Goal: Information Seeking & Learning: Learn about a topic

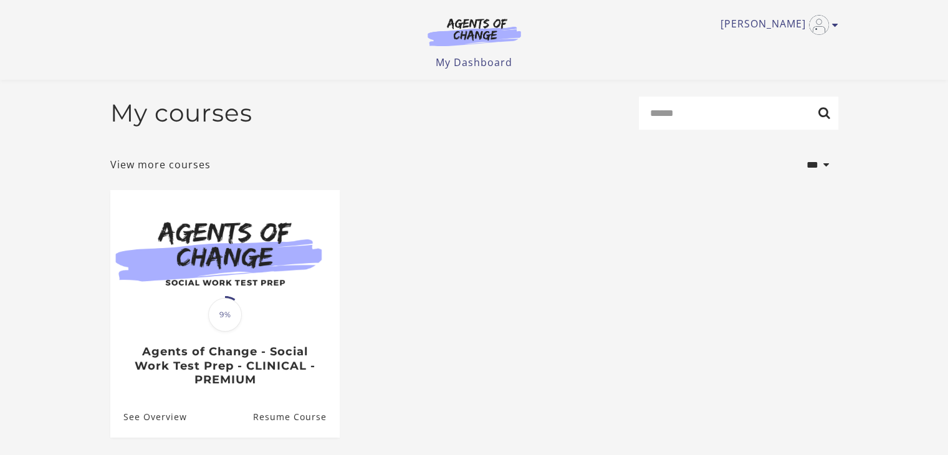
scroll to position [115, 0]
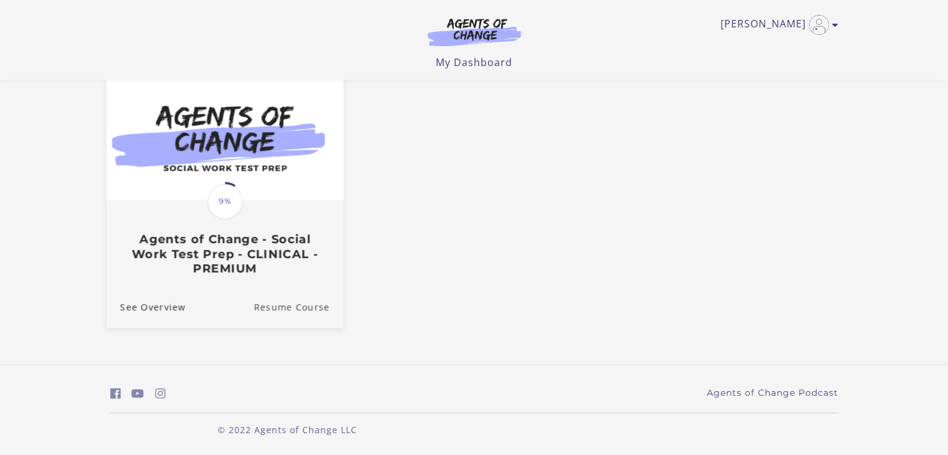
click at [286, 303] on link "Resume Course" at bounding box center [299, 307] width 90 height 42
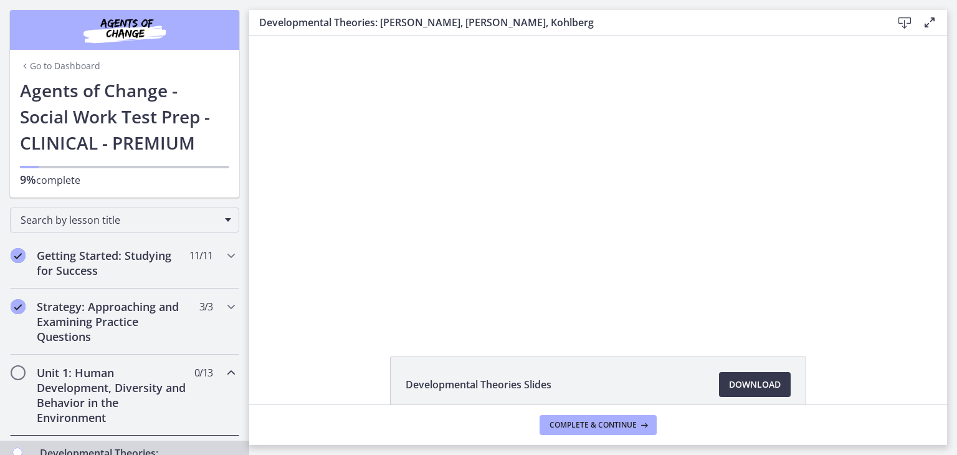
click at [950, 205] on main "Developmental Theories: Erikson, Piaget, Kohlberg Download Enable fullscreen De…" at bounding box center [603, 227] width 708 height 455
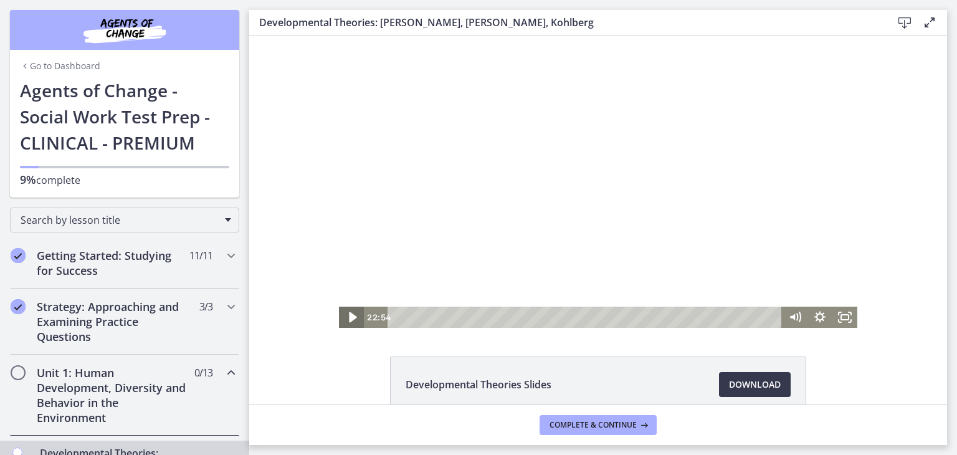
click at [343, 315] on icon "Play Video" at bounding box center [353, 318] width 30 height 26
click at [348, 317] on icon "Pause" at bounding box center [351, 317] width 7 height 8
click at [596, 170] on div at bounding box center [598, 182] width 518 height 292
click at [344, 315] on div "The video is loading... Click for sound @keyframes VOLUME_SMALL_WAVE_FLASH { 0%…" at bounding box center [598, 182] width 518 height 292
click at [506, 244] on div at bounding box center [598, 182] width 518 height 292
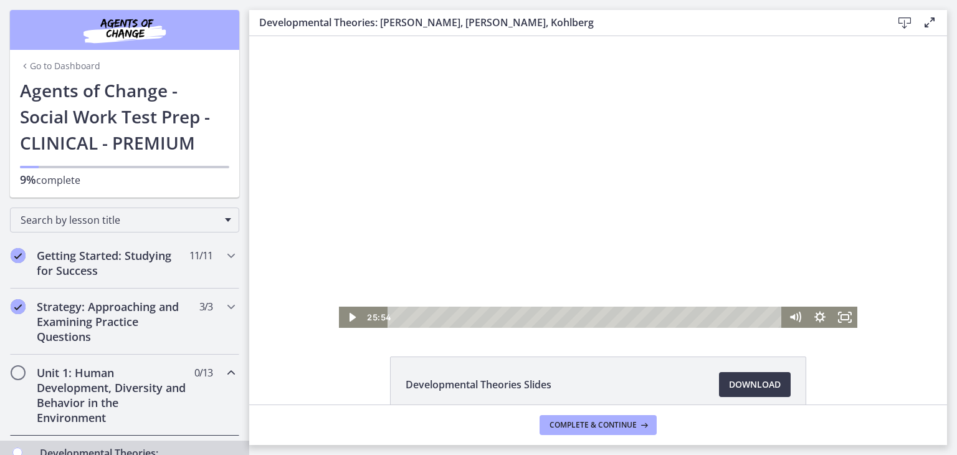
click at [510, 259] on div at bounding box center [598, 182] width 518 height 292
click at [451, 237] on div at bounding box center [598, 182] width 518 height 292
click at [560, 242] on div at bounding box center [598, 182] width 518 height 292
click at [453, 178] on div at bounding box center [598, 182] width 518 height 292
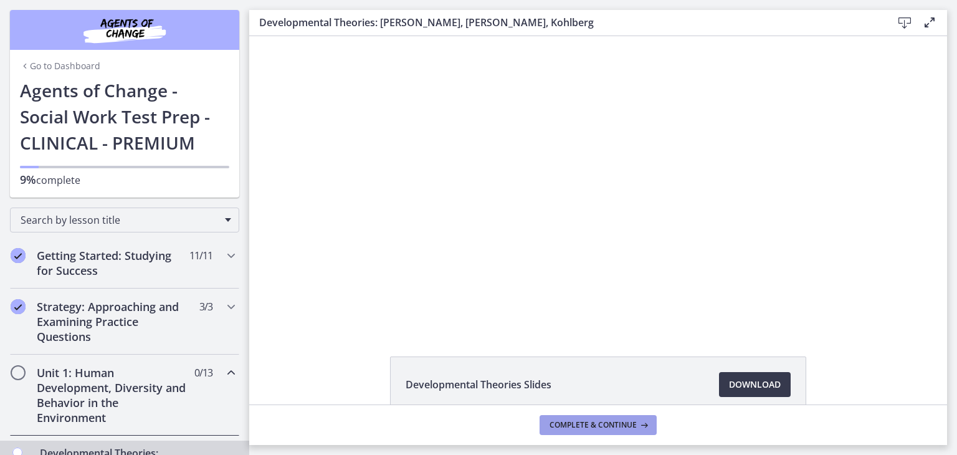
click at [631, 424] on span "Complete & continue" at bounding box center [593, 425] width 87 height 10
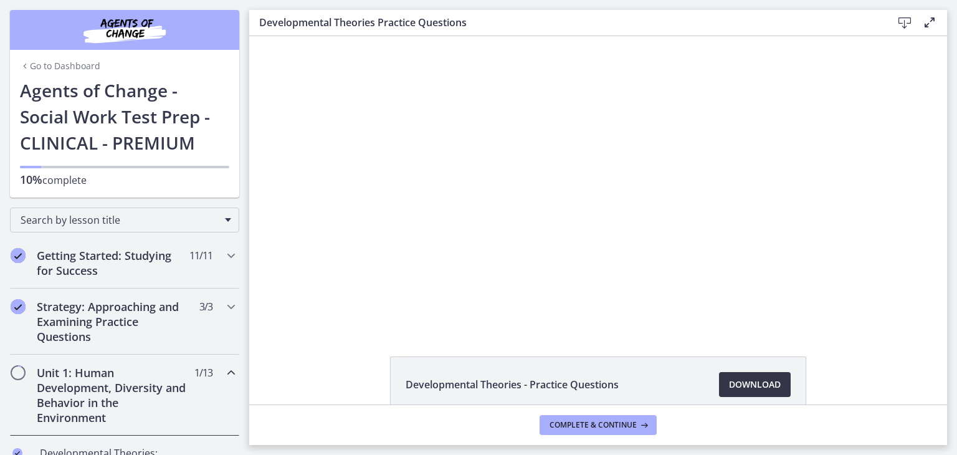
click at [749, 387] on span "Download Opens in a new window" at bounding box center [755, 384] width 52 height 15
click at [663, 356] on li "Developmental Theories - Practice Questions Download Opens in a new window" at bounding box center [598, 384] width 416 height 56
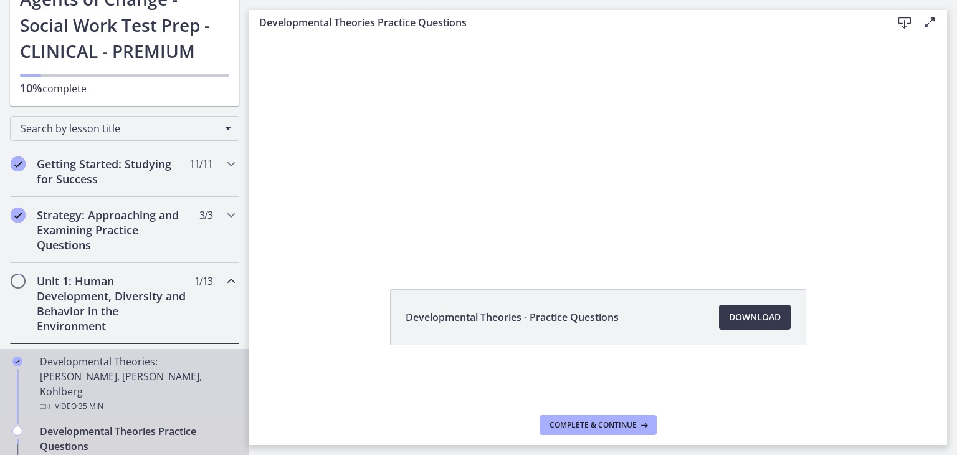
scroll to position [62, 0]
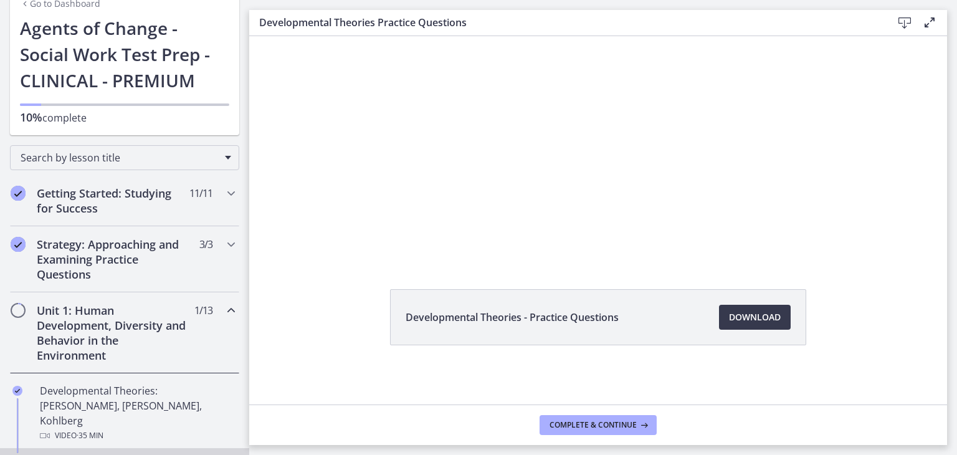
click at [224, 310] on icon "Chapters" at bounding box center [231, 310] width 15 height 15
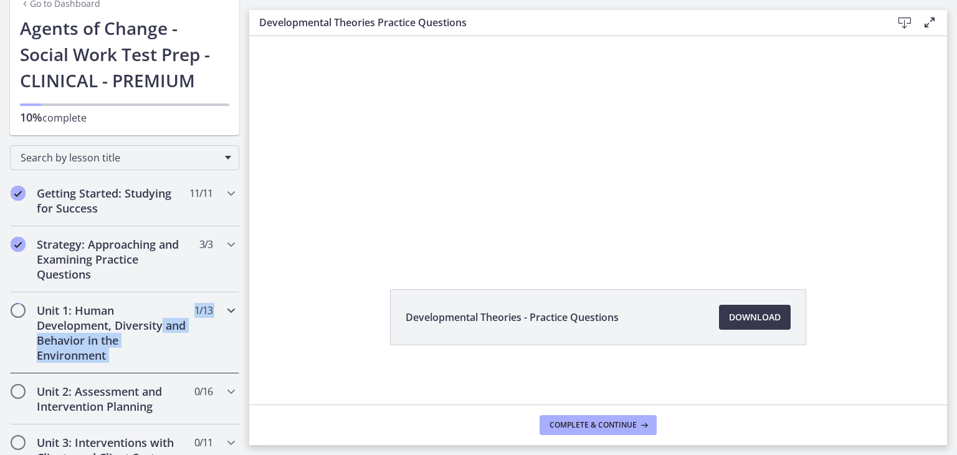
drag, startPoint x: 222, startPoint y: 310, endPoint x: 222, endPoint y: 322, distance: 12.5
click at [222, 322] on div "Unit 1: Human Development, Diversity and Behavior in the Environment 1 / 13 Com…" at bounding box center [124, 332] width 229 height 81
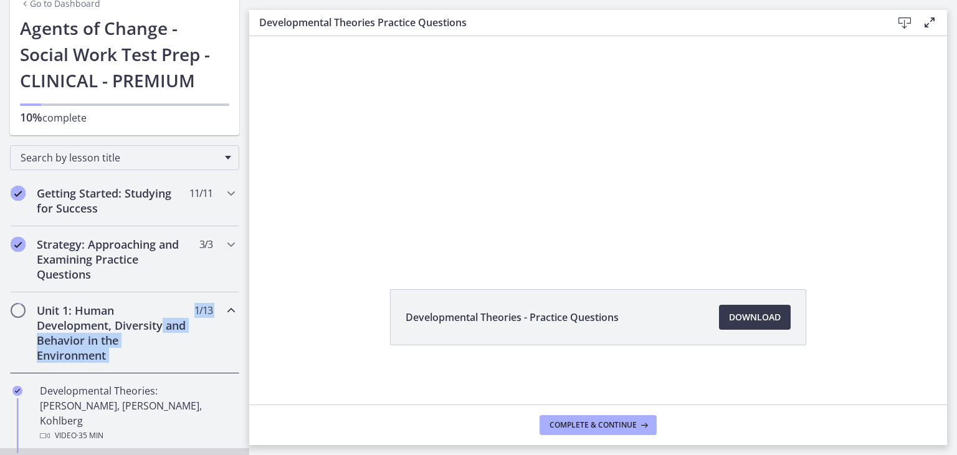
click at [199, 337] on div "Unit 1: Human Development, Diversity and Behavior in the Environment 1 / 13 Com…" at bounding box center [124, 332] width 229 height 81
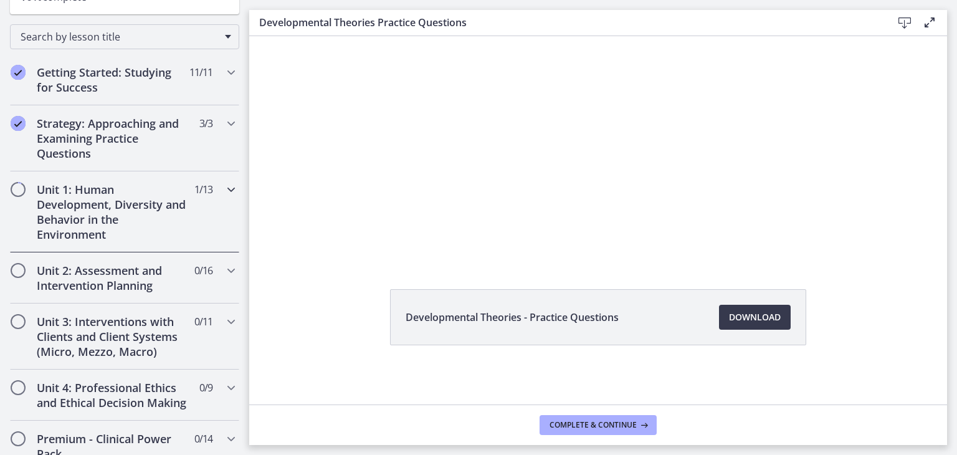
scroll to position [187, 0]
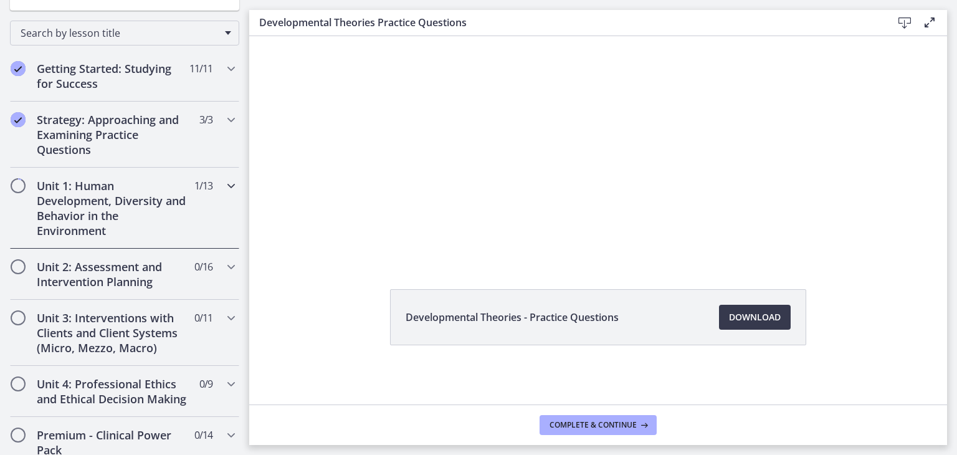
click at [224, 184] on icon "Chapters" at bounding box center [231, 185] width 15 height 15
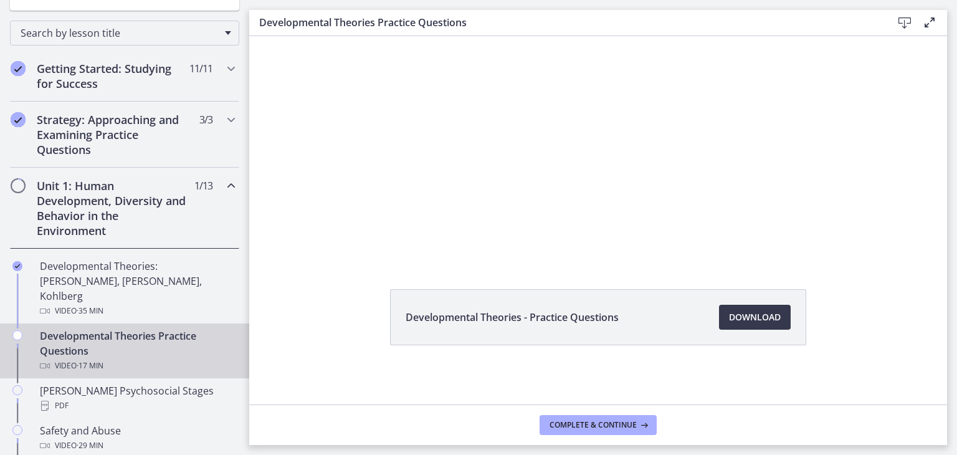
scroll to position [249, 0]
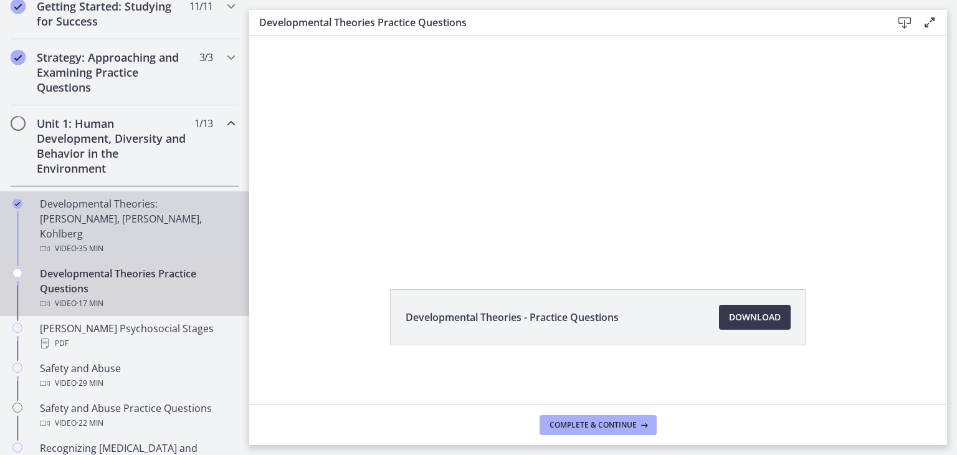
drag, startPoint x: 188, startPoint y: 73, endPoint x: 75, endPoint y: 209, distance: 176.6
click at [75, 209] on div "Developmental Theories: Erikson, Piaget, Kohlberg Video · 35 min" at bounding box center [137, 226] width 194 height 60
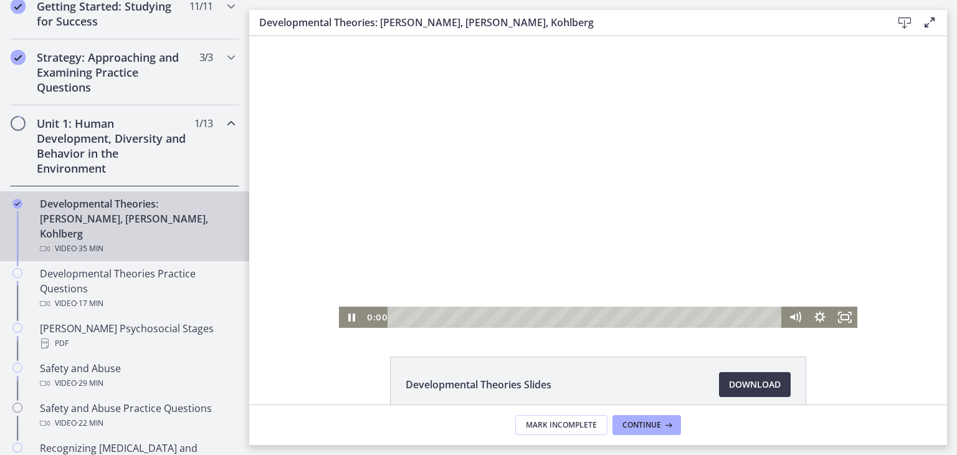
click at [339, 295] on div "Click for sound @keyframes VOLUME_SMALL_WAVE_FLASH { 0% { opacity: 0; } 33% { o…" at bounding box center [598, 182] width 518 height 292
click at [656, 262] on div at bounding box center [598, 182] width 518 height 292
click at [647, 264] on div at bounding box center [598, 182] width 518 height 292
click at [630, 247] on div at bounding box center [598, 182] width 518 height 292
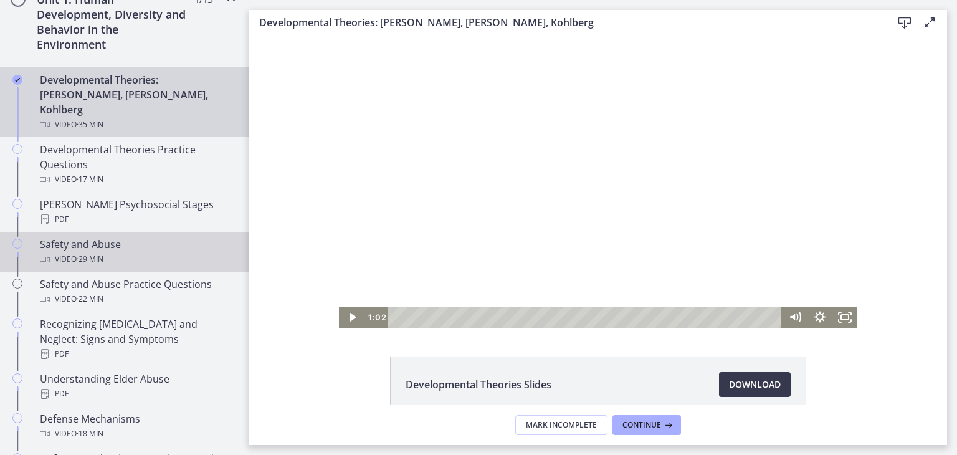
scroll to position [374, 0]
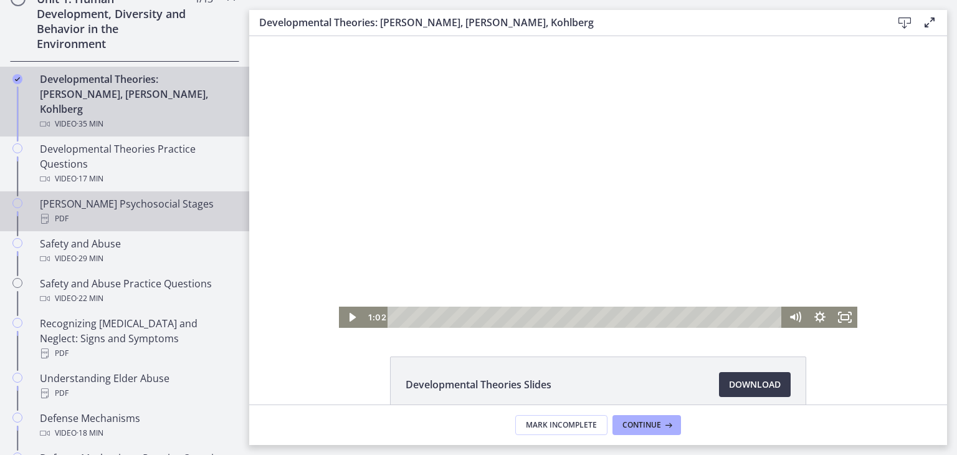
click at [109, 191] on link "Erikson's Psychosocial Stages PDF" at bounding box center [124, 211] width 249 height 40
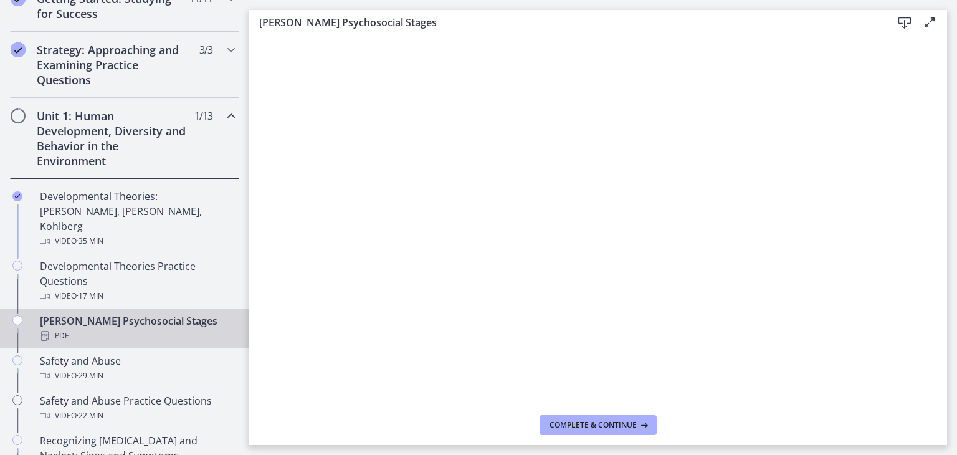
scroll to position [249, 0]
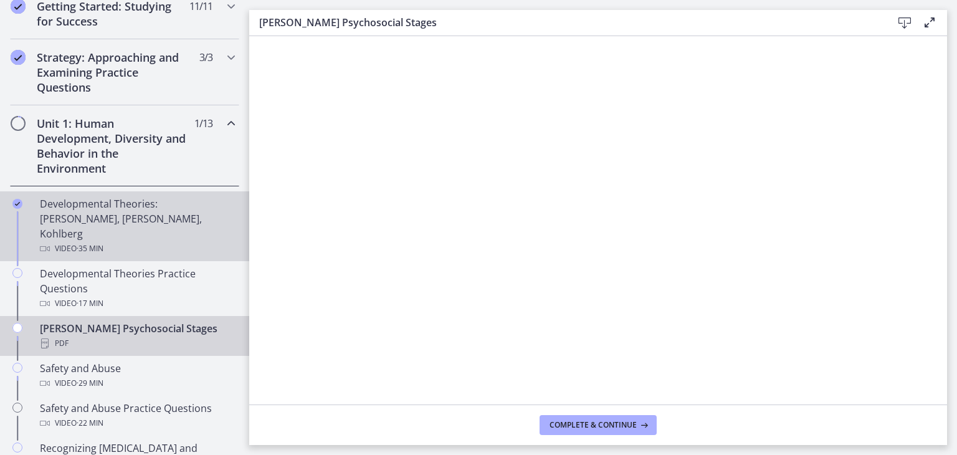
click at [96, 203] on div "Developmental Theories: Erikson, Piaget, Kohlberg Video · 35 min" at bounding box center [137, 226] width 194 height 60
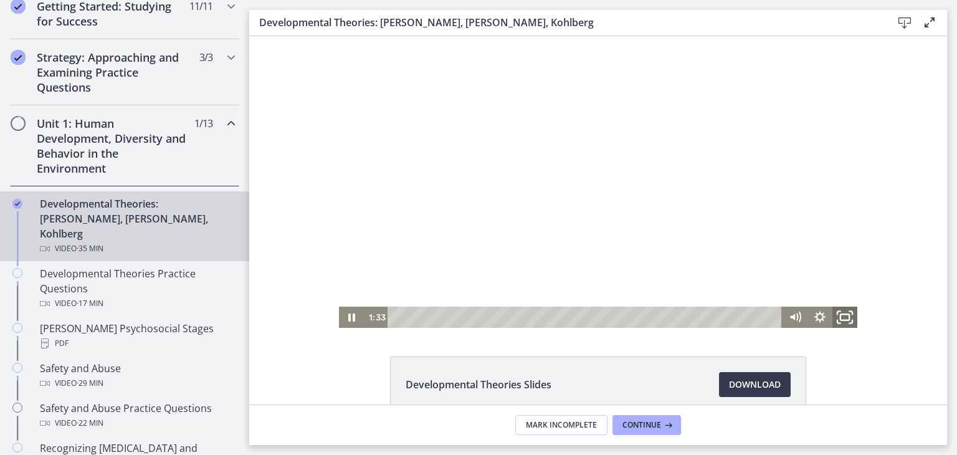
click at [841, 320] on rect "Fullscreen" at bounding box center [845, 317] width 9 height 6
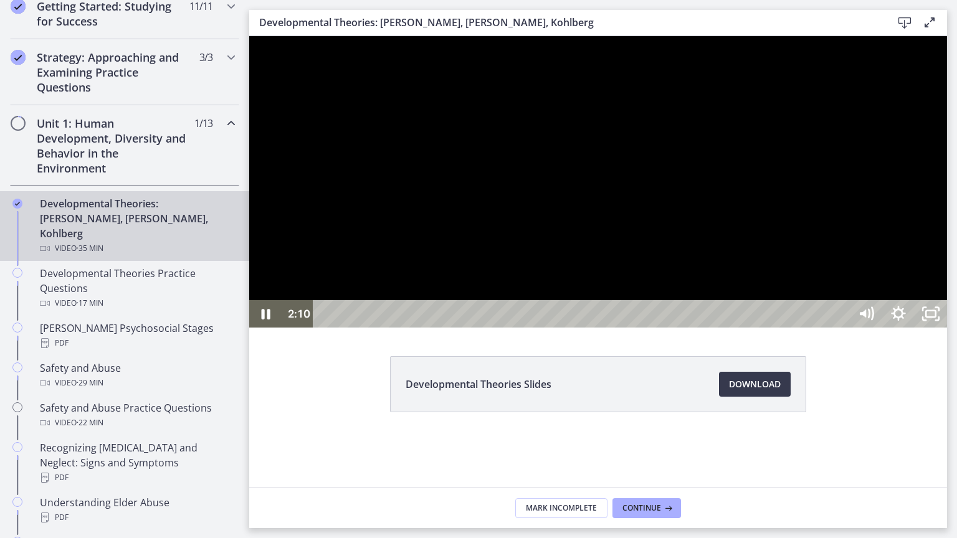
click at [838, 233] on div at bounding box center [598, 182] width 698 height 292
click at [915, 328] on icon "Show settings menu" at bounding box center [898, 313] width 32 height 27
click at [947, 328] on div at bounding box center [598, 182] width 698 height 292
click at [947, 328] on icon "Unfullscreen" at bounding box center [931, 313] width 32 height 27
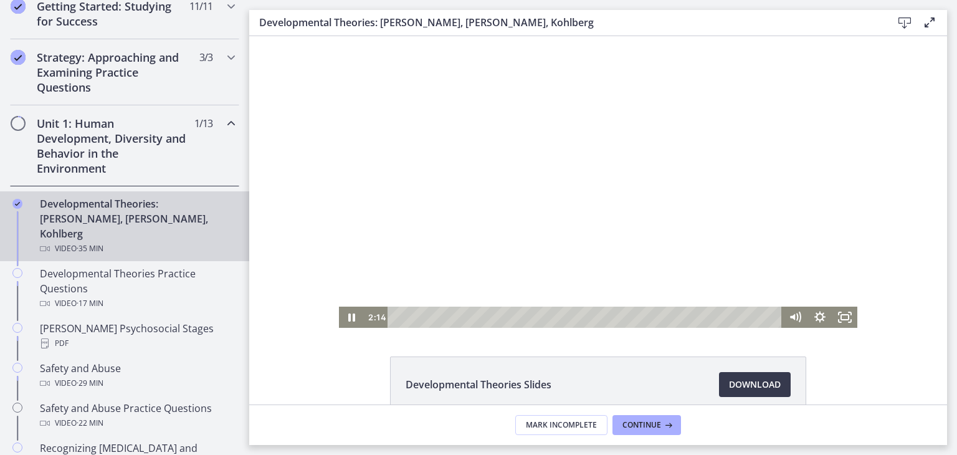
click at [516, 148] on div at bounding box center [598, 182] width 518 height 292
